Goal: Check status: Check status

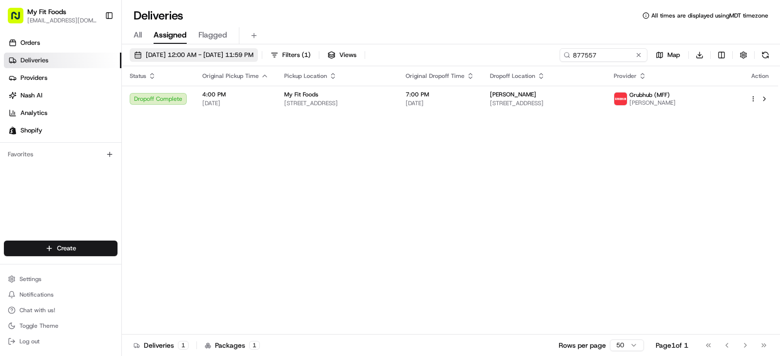
click at [171, 54] on span "[DATE] 12:00 AM - [DATE] 11:59 PM" at bounding box center [200, 55] width 108 height 9
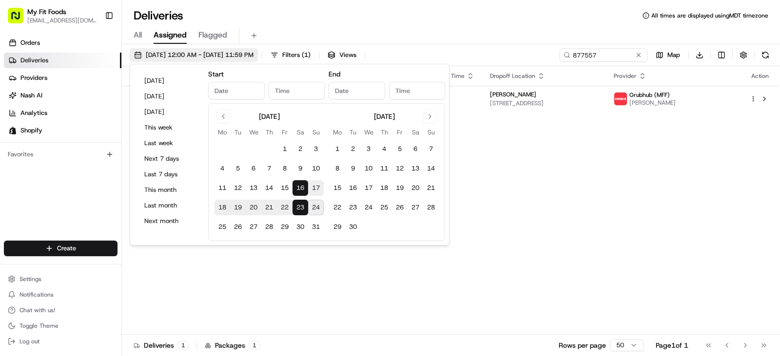
type input "[DATE]"
type input "12:00 AM"
type input "[DATE]"
type input "11:59 PM"
click at [220, 206] on button "18" at bounding box center [223, 208] width 16 height 16
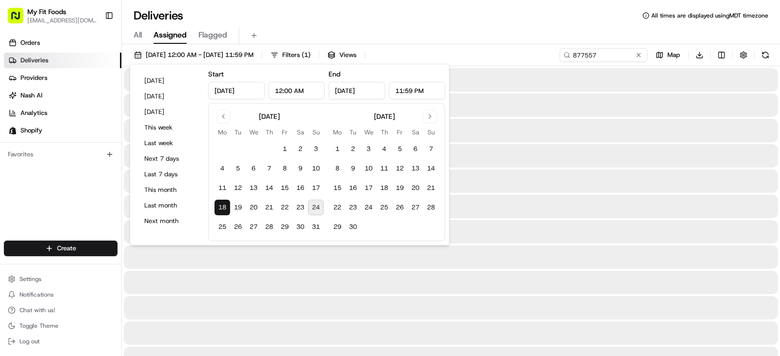
type input "[DATE]"
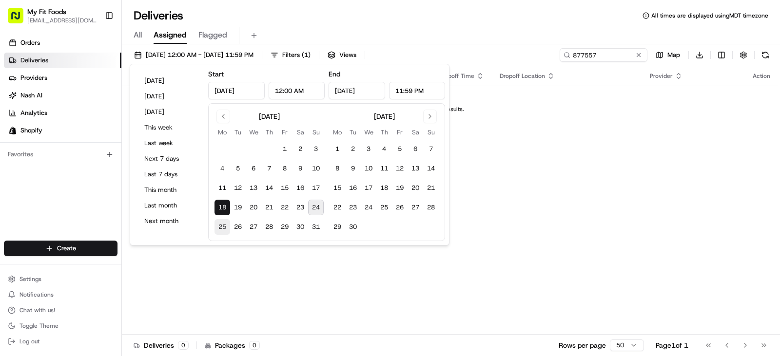
click at [224, 224] on button "25" at bounding box center [223, 227] width 16 height 16
type input "[DATE]"
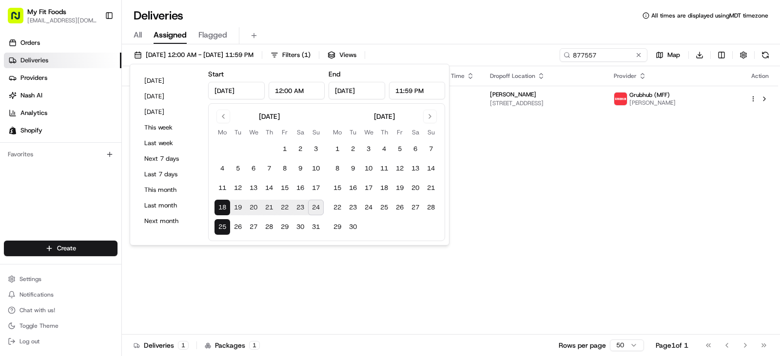
click at [520, 218] on div "Status Original Pickup Time Pickup Location Original Dropoff Time Dropoff Locat…" at bounding box center [450, 200] width 656 height 269
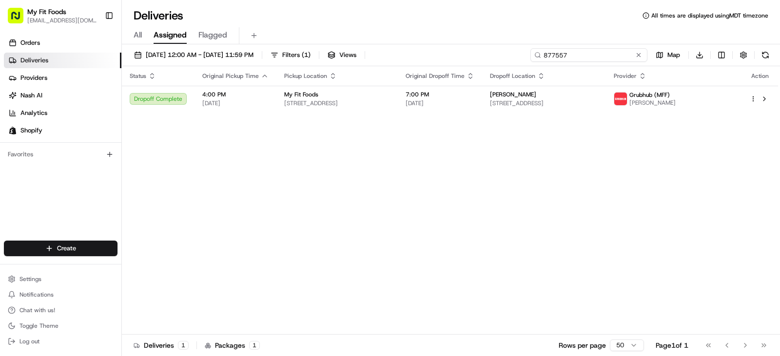
click at [604, 54] on input "877557" at bounding box center [589, 55] width 117 height 14
type input "8"
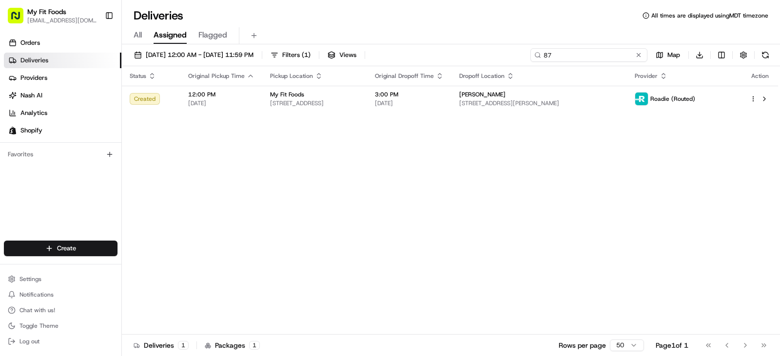
type input "8"
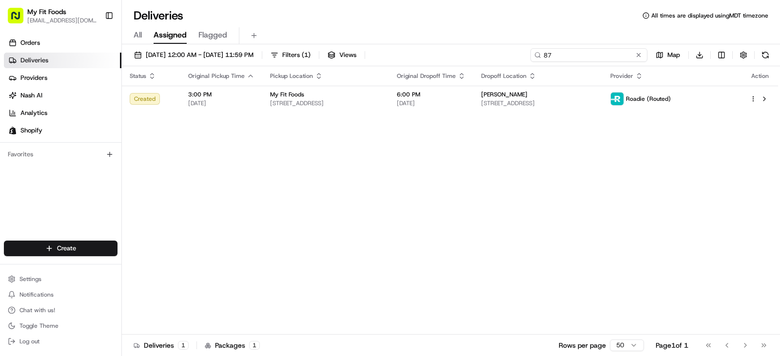
type input "8"
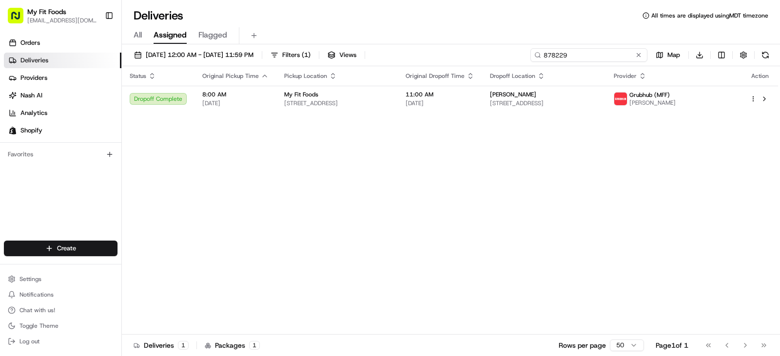
click at [595, 54] on input "878229" at bounding box center [589, 55] width 117 height 14
type input "8"
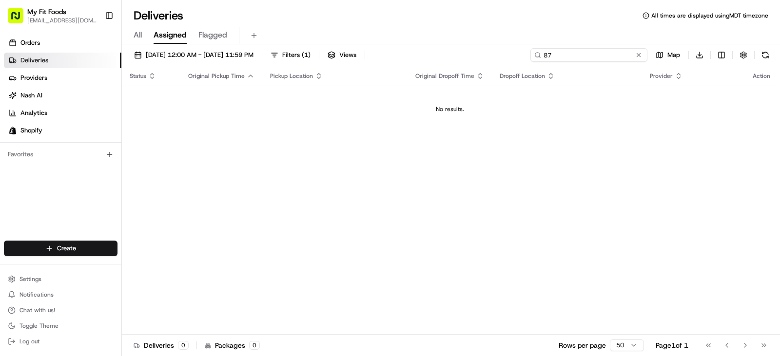
type input "8"
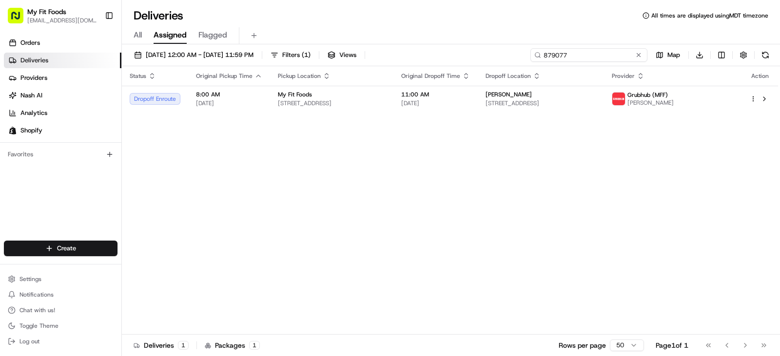
click at [599, 54] on input "879077" at bounding box center [589, 55] width 117 height 14
type input "8"
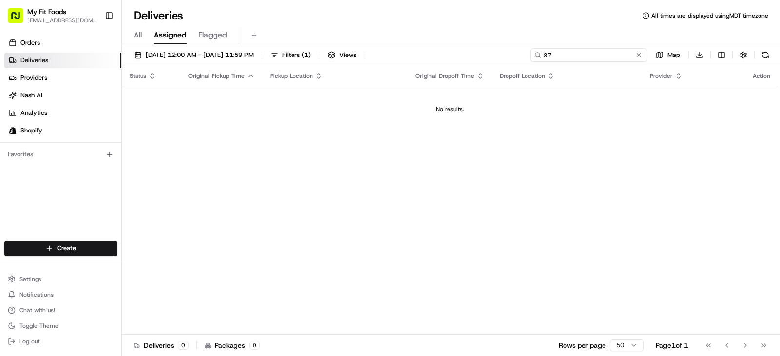
type input "8"
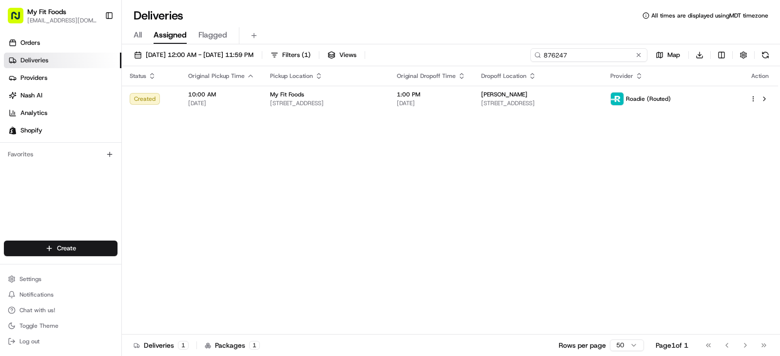
type input "876247"
